Goal: Task Accomplishment & Management: Complete application form

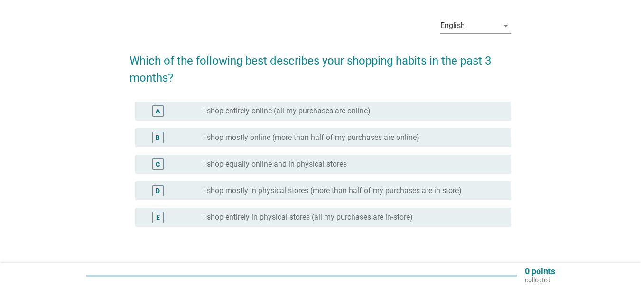
scroll to position [63, 0]
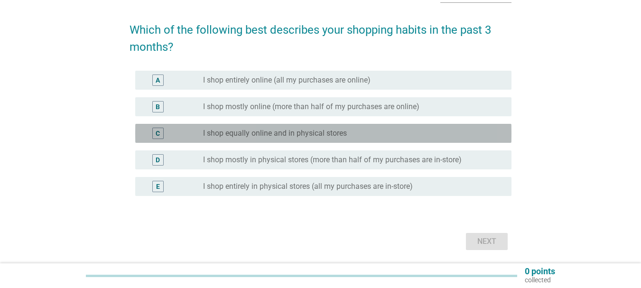
click at [391, 134] on div "radio_button_unchecked I shop equally online and in physical stores" at bounding box center [349, 133] width 293 height 9
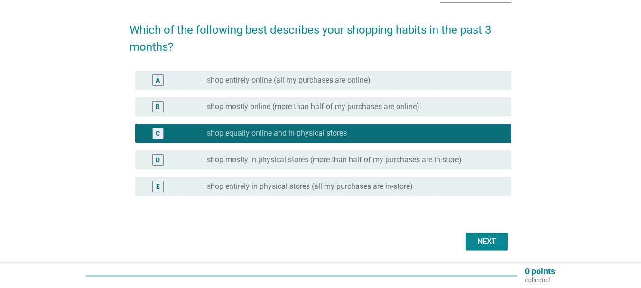
click at [480, 249] on button "Next" at bounding box center [487, 241] width 42 height 17
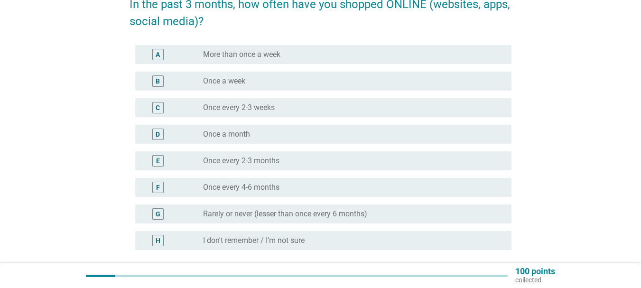
scroll to position [95, 0]
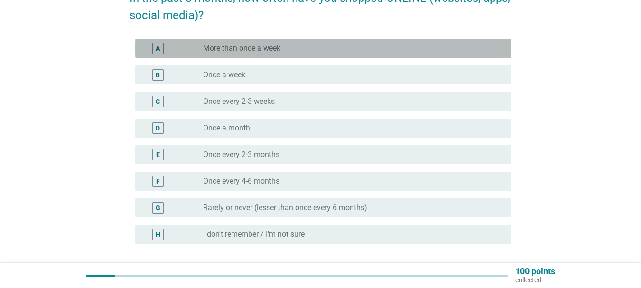
click at [274, 49] on label "More than once a week" at bounding box center [241, 48] width 77 height 9
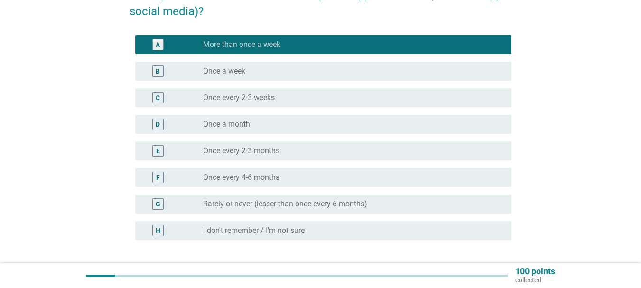
scroll to position [175, 0]
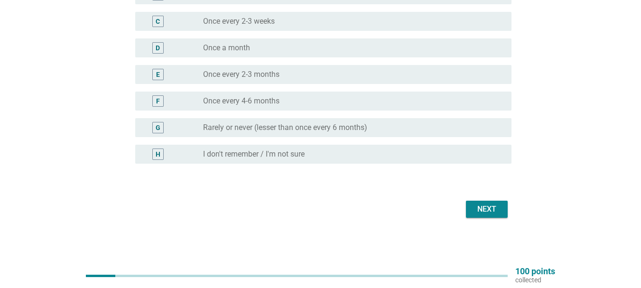
click at [496, 217] on button "Next" at bounding box center [487, 209] width 42 height 17
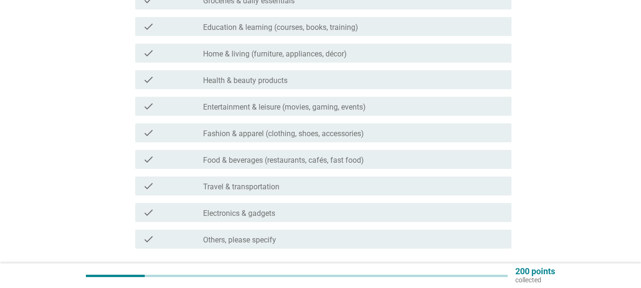
scroll to position [158, 0]
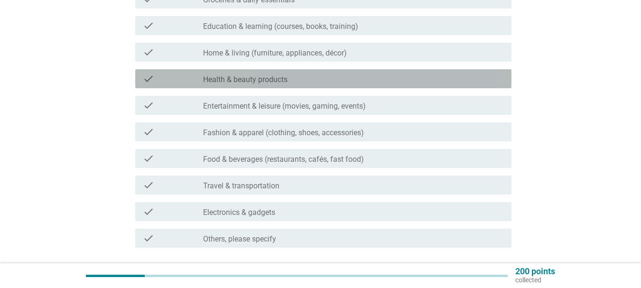
click at [314, 76] on div "check_box_outline_blank Health & beauty products" at bounding box center [353, 78] width 301 height 11
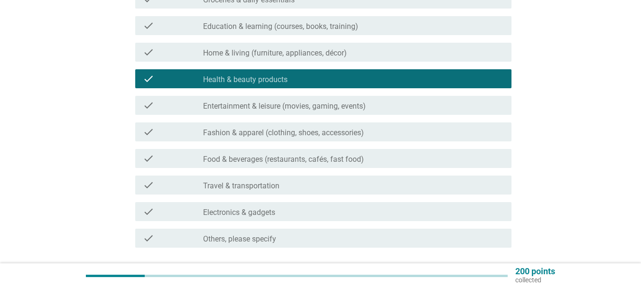
click at [304, 131] on label "Fashion & apparel (clothing, shoes, accessories)" at bounding box center [283, 132] width 161 height 9
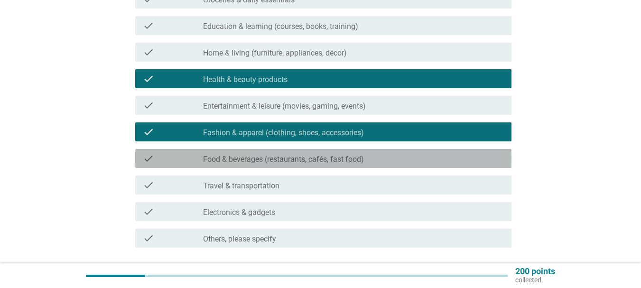
click at [305, 156] on label "Food & beverages (restaurants, cafés, fast food)" at bounding box center [283, 159] width 161 height 9
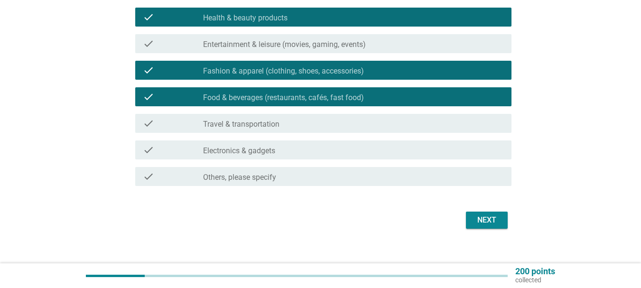
scroll to position [231, 0]
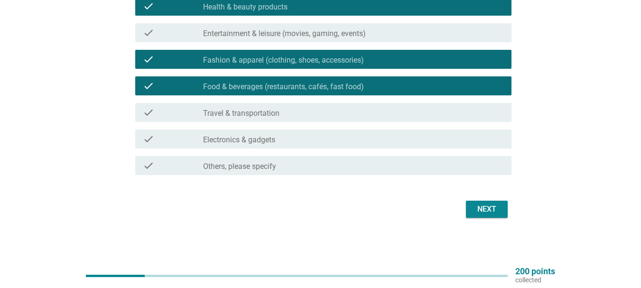
click at [382, 138] on div "check_box_outline_blank Electronics & gadgets" at bounding box center [353, 138] width 301 height 11
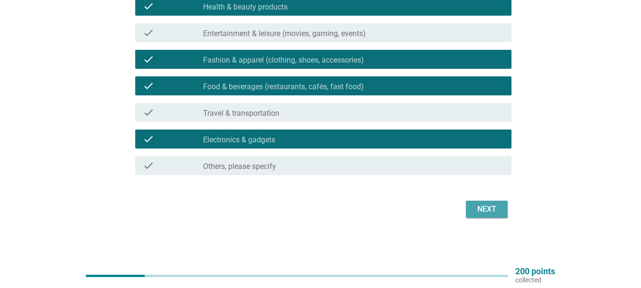
click at [476, 206] on div "Next" at bounding box center [487, 209] width 27 height 11
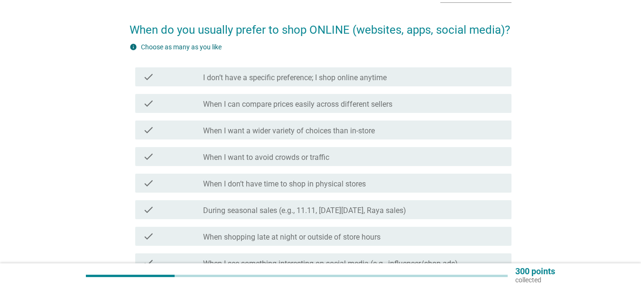
scroll to position [95, 0]
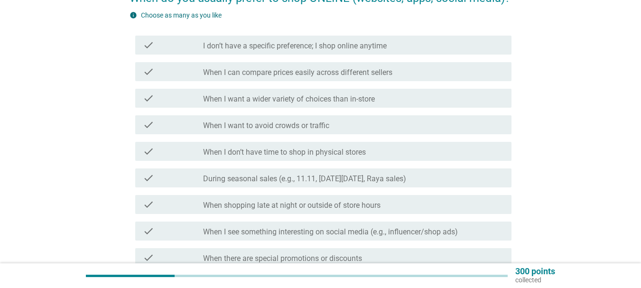
click at [462, 48] on div "check_box_outline_blank I don’t have a specific preference; I shop online anyti…" at bounding box center [353, 44] width 301 height 11
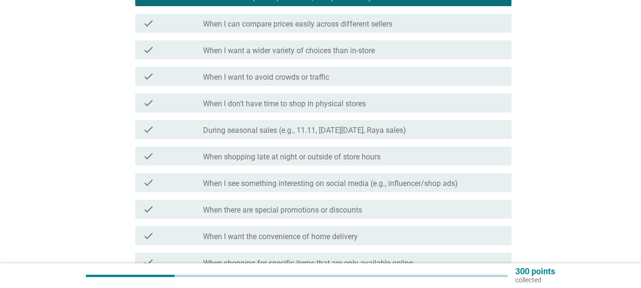
scroll to position [158, 0]
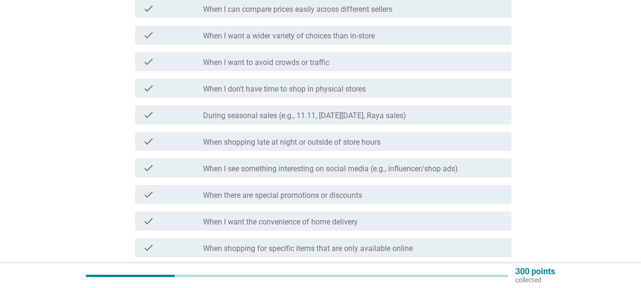
click at [462, 113] on div "check_box_outline_blank During seasonal sales (e.g., 11.11, [DATE][DATE], Raya …" at bounding box center [353, 114] width 301 height 11
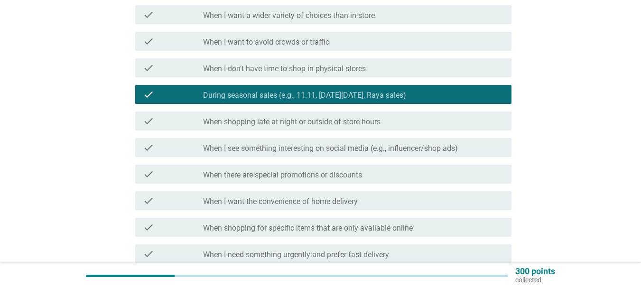
scroll to position [190, 0]
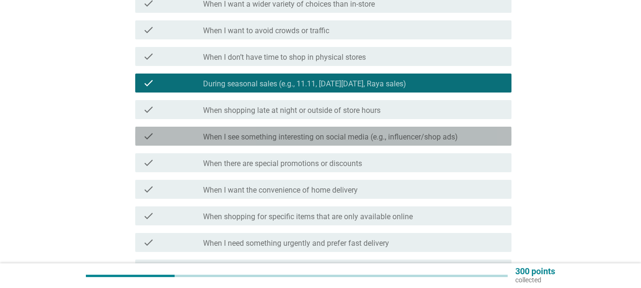
click at [479, 141] on div "check_box_outline_blank When I see something interesting on social media (e.g.,…" at bounding box center [353, 136] width 301 height 11
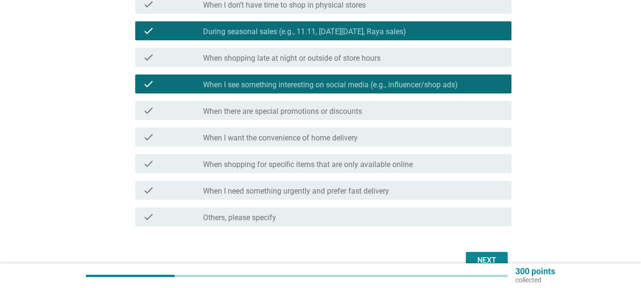
scroll to position [253, 0]
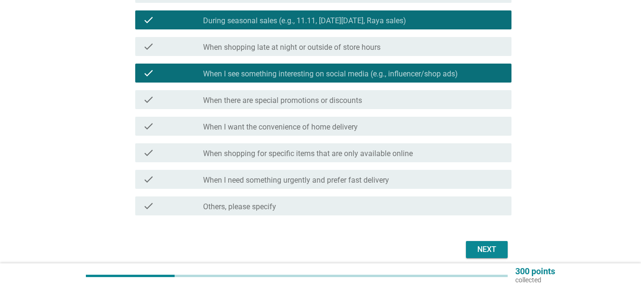
click at [474, 106] on div "check check_box_outline_blank When there are special promotions or discounts" at bounding box center [323, 99] width 376 height 19
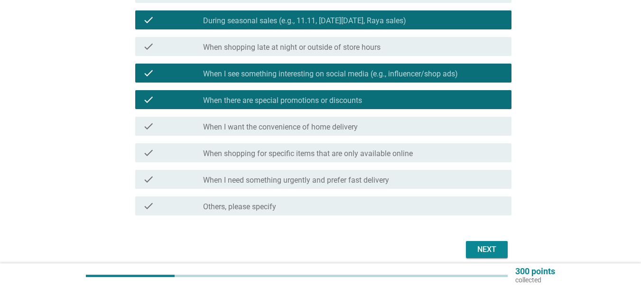
click at [496, 251] on div "Next" at bounding box center [487, 249] width 27 height 11
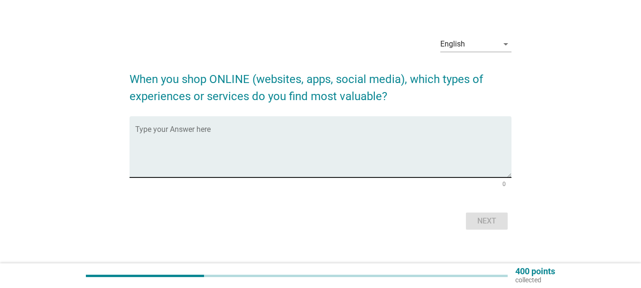
scroll to position [26, 0]
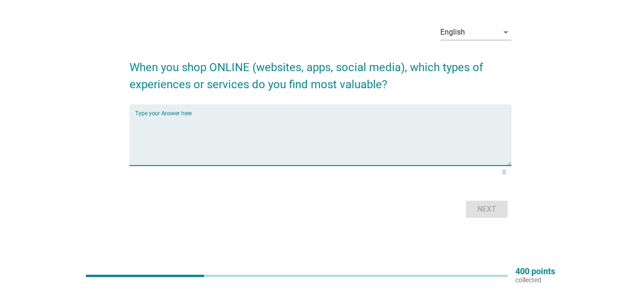
click at [337, 131] on textarea "Type your Answer here" at bounding box center [323, 141] width 376 height 50
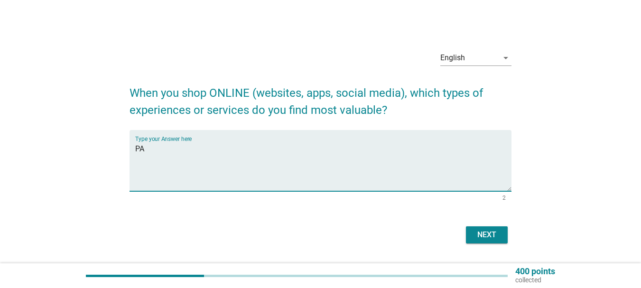
type textarea "P"
type textarea "PAYMENT METHOD, TRUSTED SELLER"
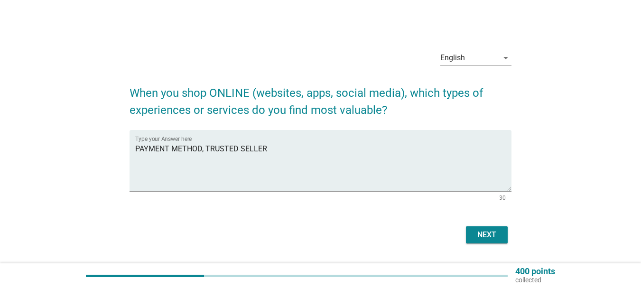
click at [490, 244] on div "Next" at bounding box center [321, 235] width 382 height 23
click at [490, 240] on div "Next" at bounding box center [487, 234] width 27 height 11
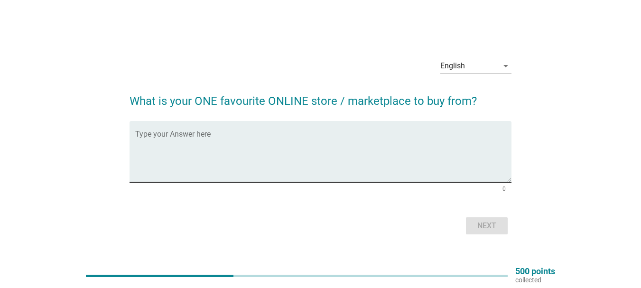
click at [396, 152] on textarea "Type your Answer here" at bounding box center [323, 157] width 376 height 50
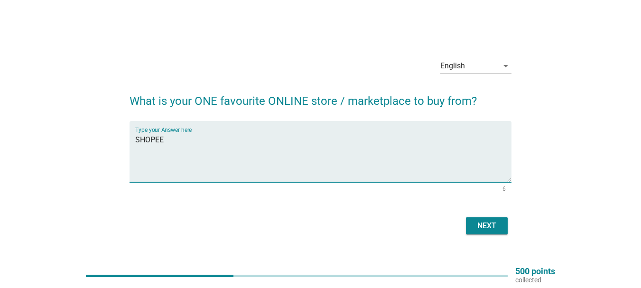
type textarea "SHOPEE"
click at [487, 225] on div "Next" at bounding box center [487, 225] width 27 height 11
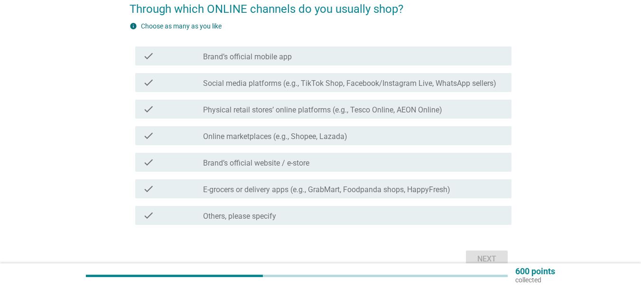
scroll to position [95, 0]
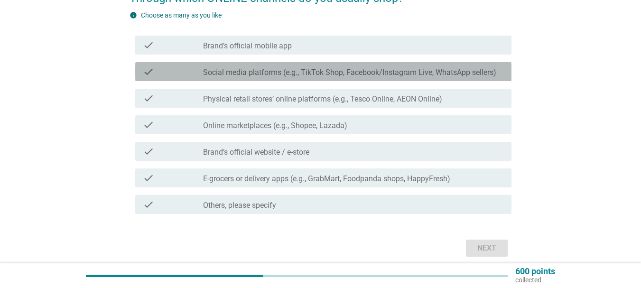
click at [351, 75] on label "Social media platforms (e.g., TikTok Shop, Facebook/Instagram Live, WhatsApp se…" at bounding box center [349, 72] width 293 height 9
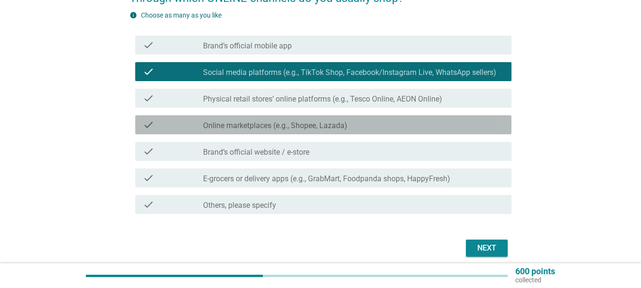
click at [334, 123] on label "Online marketplaces (e.g., Shopee, Lazada)" at bounding box center [275, 125] width 144 height 9
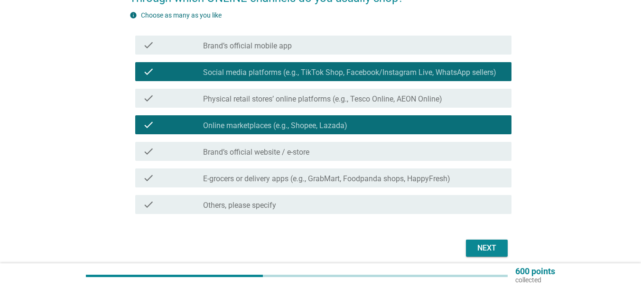
scroll to position [134, 0]
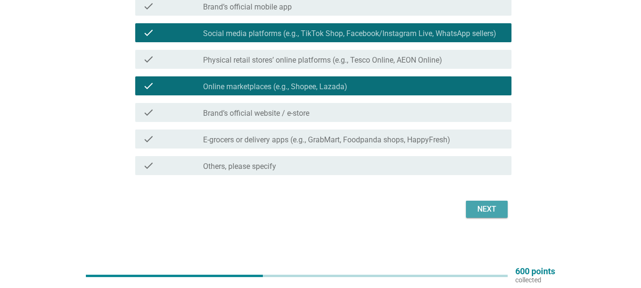
click at [495, 215] on div "Next" at bounding box center [487, 209] width 27 height 11
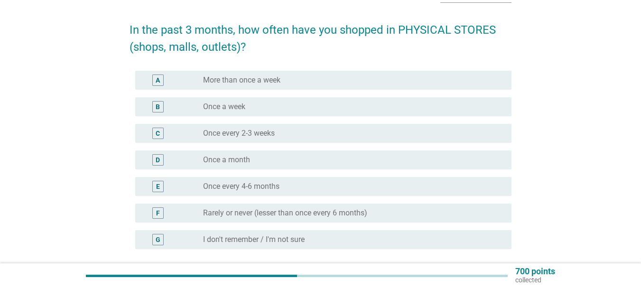
scroll to position [95, 0]
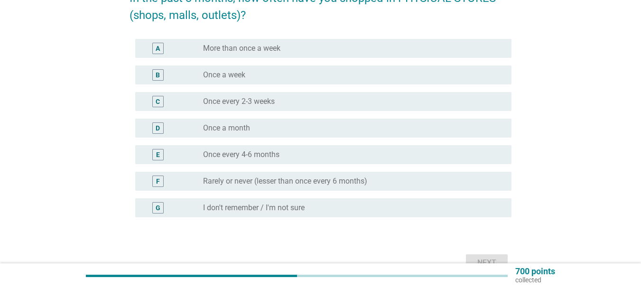
click at [297, 74] on div "radio_button_unchecked Once a week" at bounding box center [349, 74] width 293 height 9
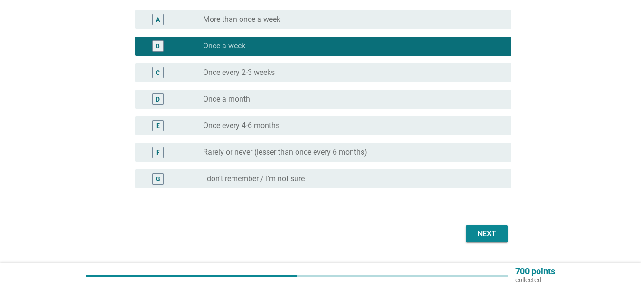
scroll to position [149, 0]
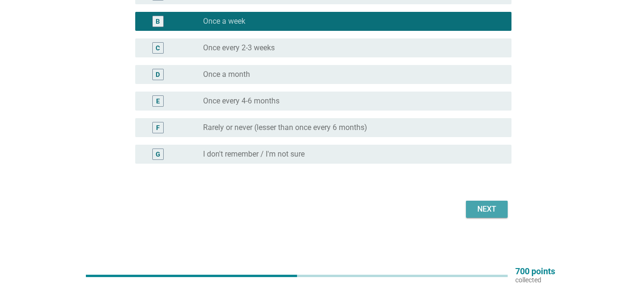
click at [490, 212] on div "Next" at bounding box center [487, 209] width 27 height 11
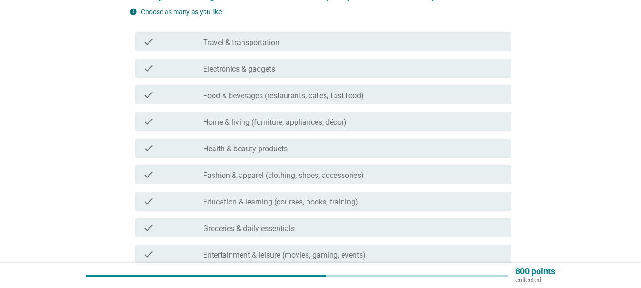
scroll to position [127, 0]
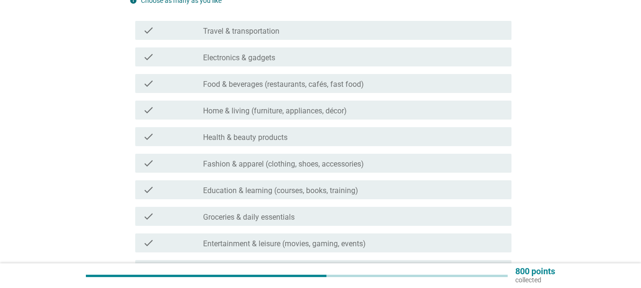
click at [422, 79] on div "check_box_outline_blank Food & beverages (restaurants, cafés, fast food)" at bounding box center [353, 83] width 301 height 11
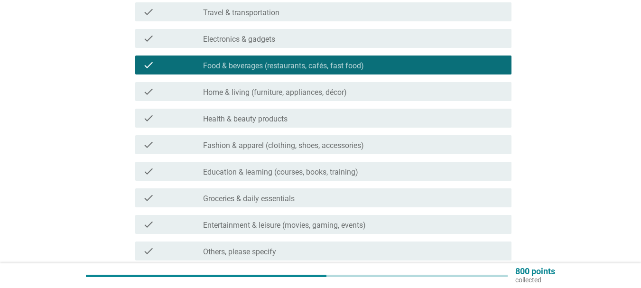
scroll to position [231, 0]
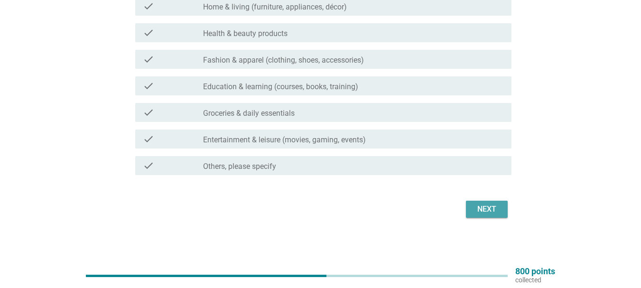
click at [490, 204] on div "Next" at bounding box center [487, 209] width 27 height 11
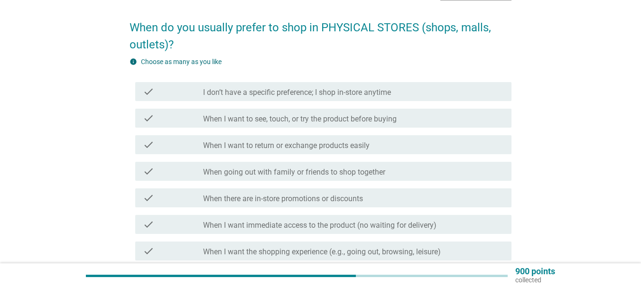
scroll to position [63, 0]
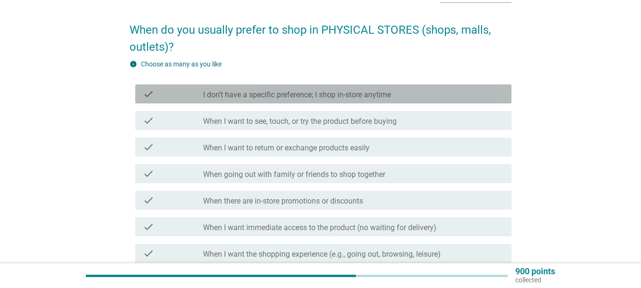
click at [460, 93] on div "check_box_outline_blank I don’t have a specific preference; I shop in-store any…" at bounding box center [353, 93] width 301 height 11
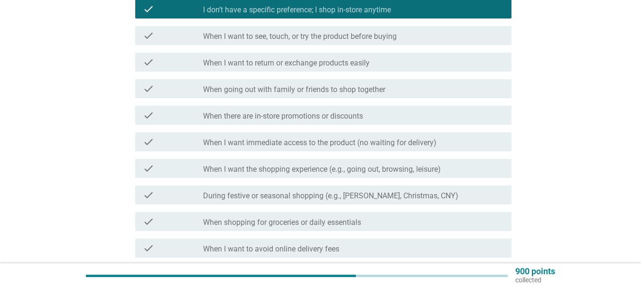
scroll to position [253, 0]
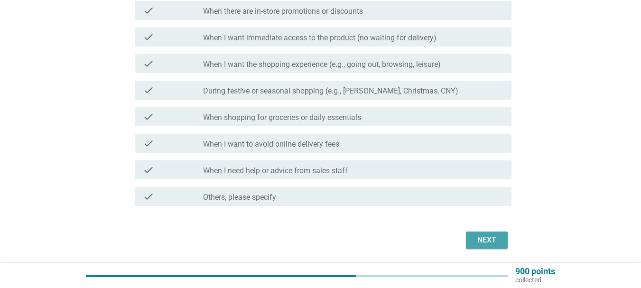
click at [489, 236] on div "Next" at bounding box center [487, 240] width 27 height 11
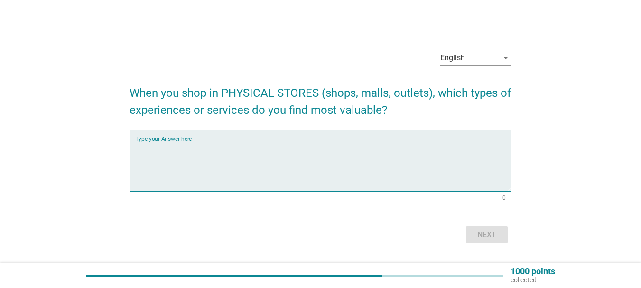
click at [352, 163] on textarea "Type your Answer here" at bounding box center [323, 166] width 376 height 50
type textarea "NEAR TO MY PLACE"
click at [482, 238] on div "Next" at bounding box center [487, 234] width 27 height 11
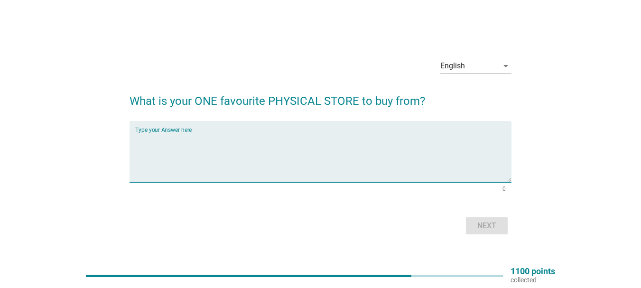
click at [283, 171] on textarea "Type your Answer here" at bounding box center [323, 157] width 376 height 50
click at [219, 143] on textarea "AEON BIG" at bounding box center [323, 157] width 376 height 50
type textarea "AEON BIG"
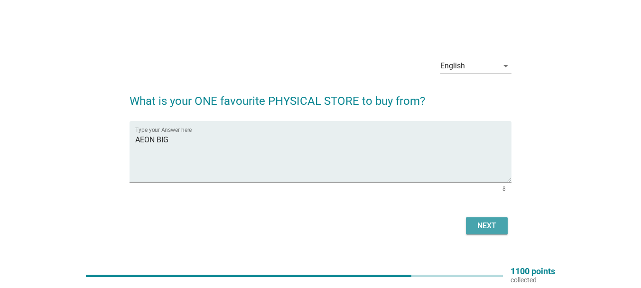
click at [501, 232] on button "Next" at bounding box center [487, 225] width 42 height 17
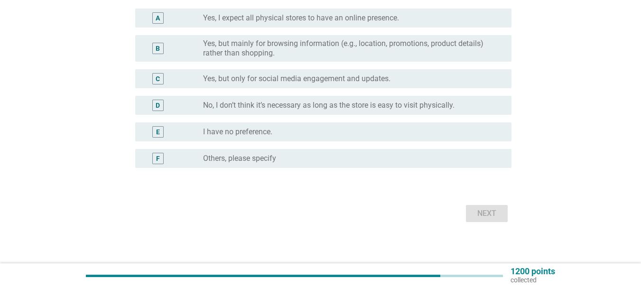
scroll to position [130, 0]
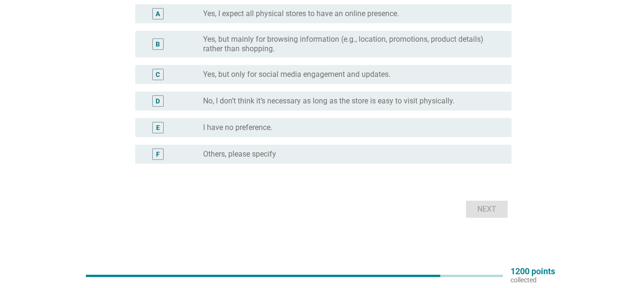
click at [274, 129] on div "radio_button_unchecked I have no preference." at bounding box center [349, 127] width 293 height 9
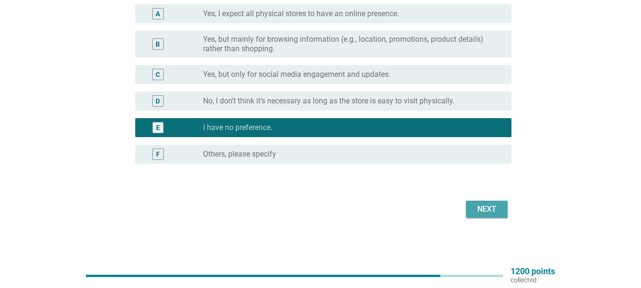
click at [485, 203] on button "Next" at bounding box center [487, 209] width 42 height 17
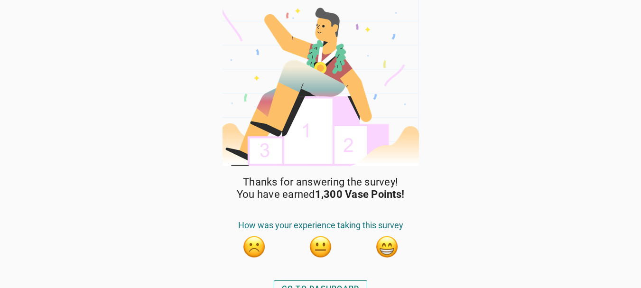
scroll to position [12, 0]
